Goal: Transaction & Acquisition: Subscribe to service/newsletter

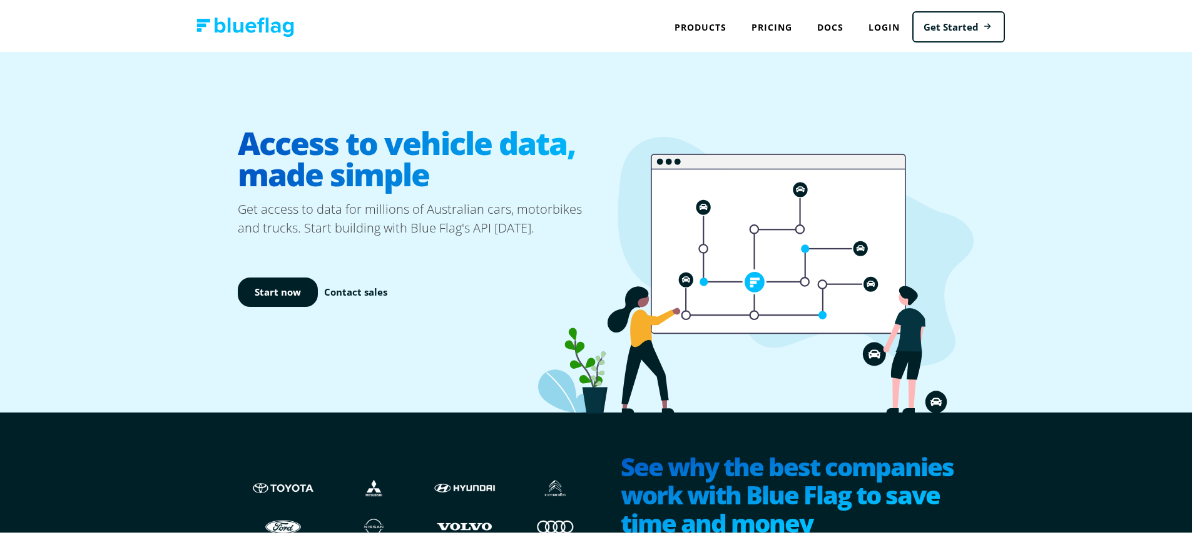
click at [786, 16] on link "Pricing" at bounding box center [772, 26] width 66 height 26
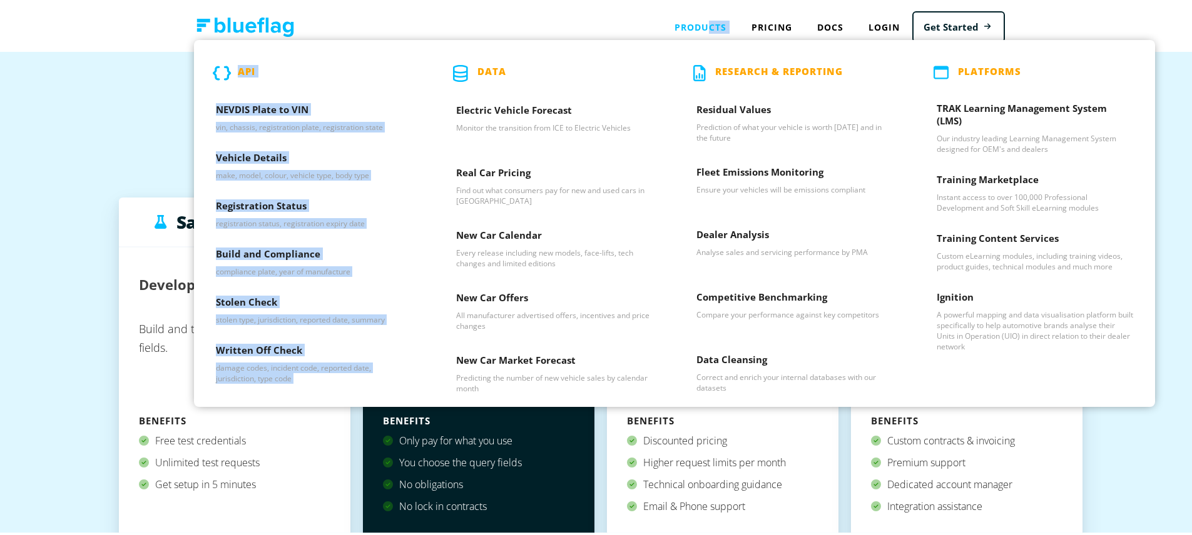
drag, startPoint x: 707, startPoint y: 24, endPoint x: 654, endPoint y: 55, distance: 61.7
click at [662, 38] on div "Products API NEVDIS Plate to VIN vin, chassis, registration plate, registration…" at bounding box center [700, 26] width 77 height 26
drag, startPoint x: 656, startPoint y: 33, endPoint x: 687, endPoint y: 30, distance: 32.0
click at [656, 31] on nav "Products API NEVDIS Plate to VIN vin, chassis, registration plate, registration…" at bounding box center [601, 25] width 856 height 50
click at [702, 32] on div "Products API NEVDIS Plate to VIN vin, chassis, registration plate, registration…" at bounding box center [700, 26] width 77 height 26
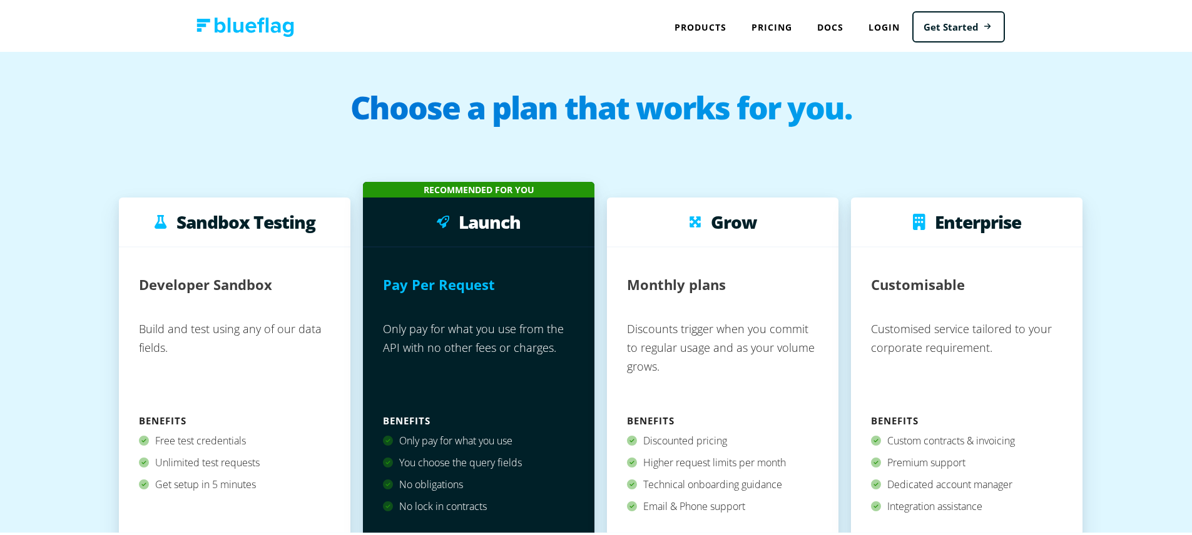
click at [282, 1] on nav "Products API NEVDIS Plate to VIN vin, chassis, registration plate, registration…" at bounding box center [601, 25] width 856 height 50
click at [271, 18] on img at bounding box center [245, 25] width 98 height 19
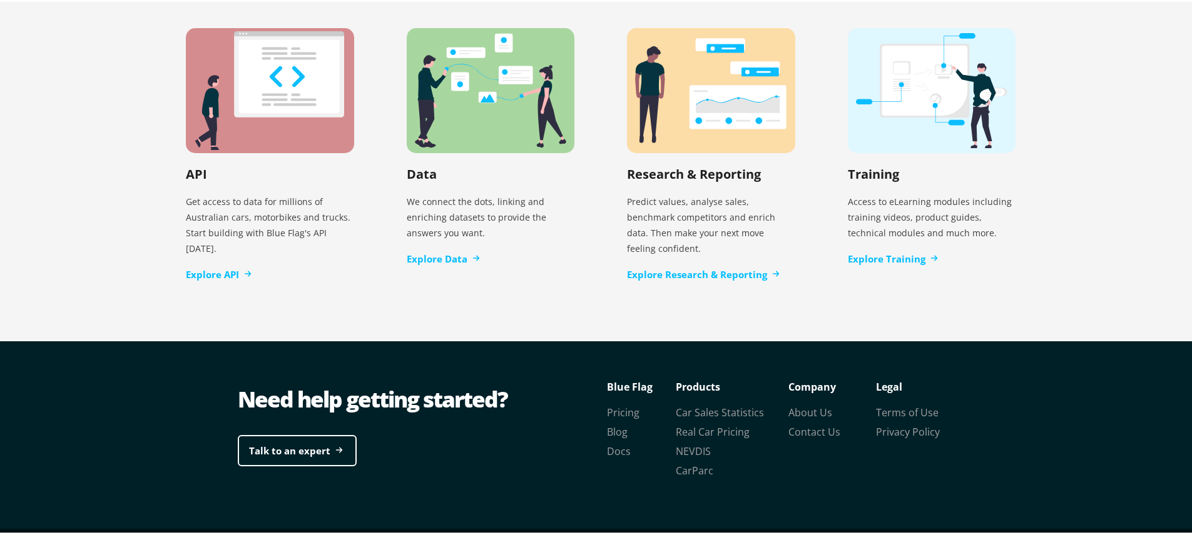
scroll to position [2594, 0]
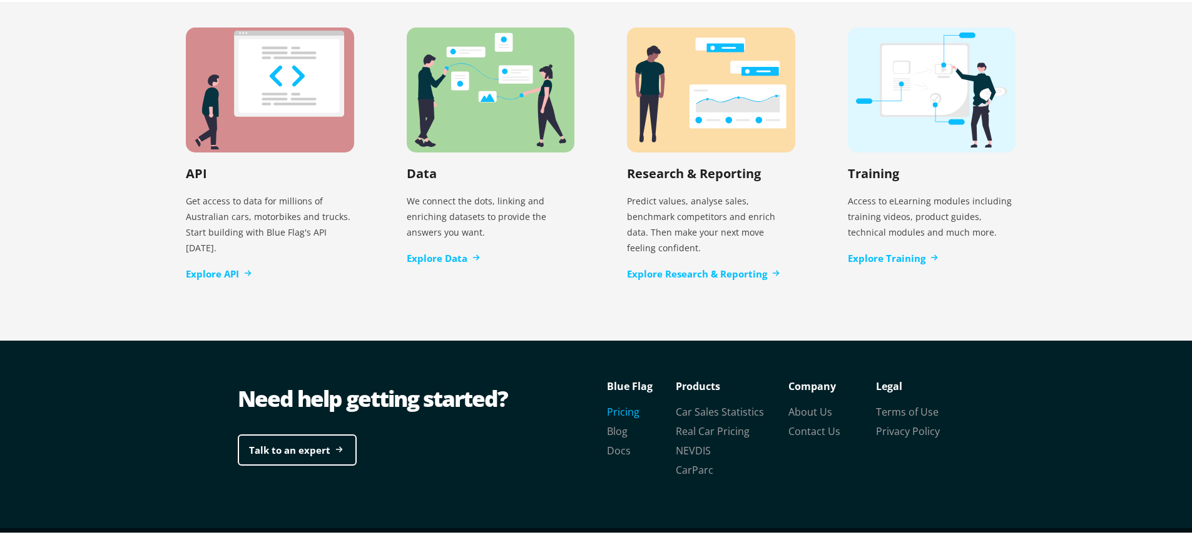
click at [622, 403] on link "Pricing" at bounding box center [623, 410] width 33 height 14
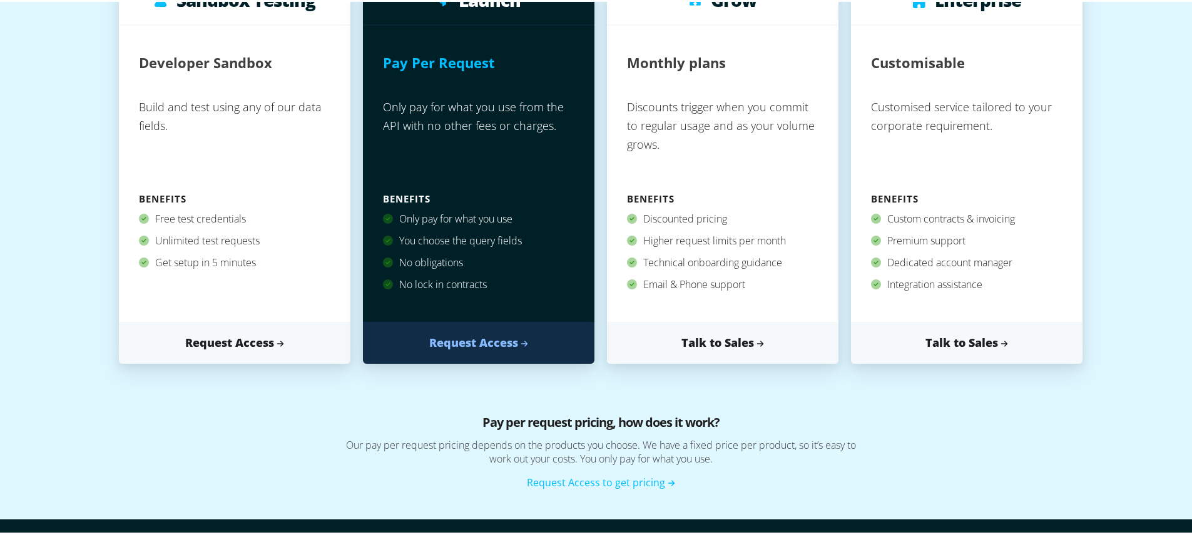
scroll to position [225, 0]
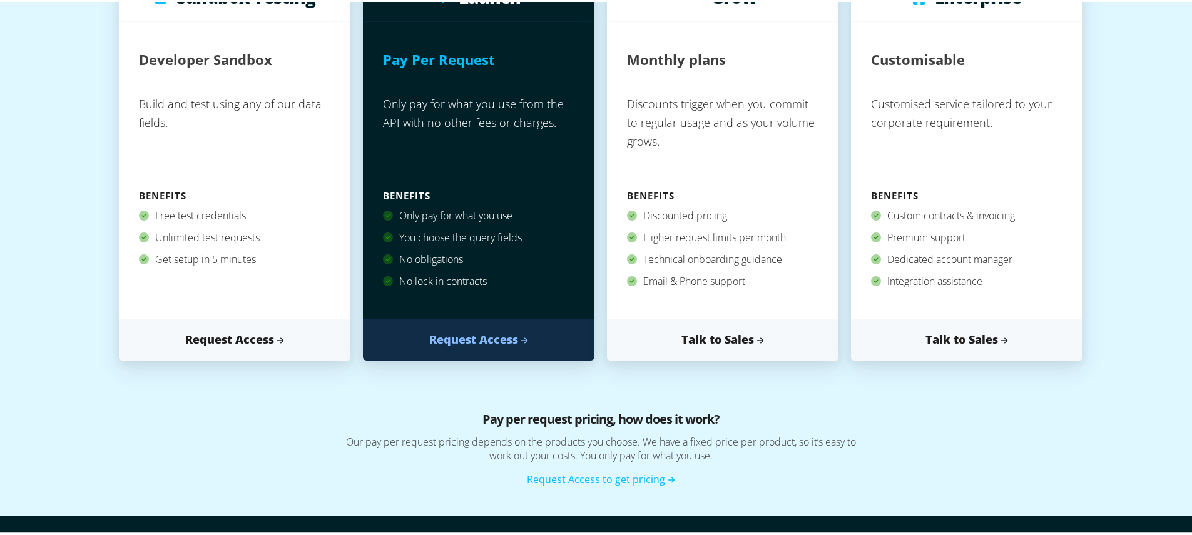
click at [495, 146] on p "Only pay for what you use from the API with no other fees or charges." at bounding box center [478, 136] width 191 height 97
click at [258, 340] on link "Request Access" at bounding box center [234, 338] width 231 height 42
